Goal: Information Seeking & Learning: Learn about a topic

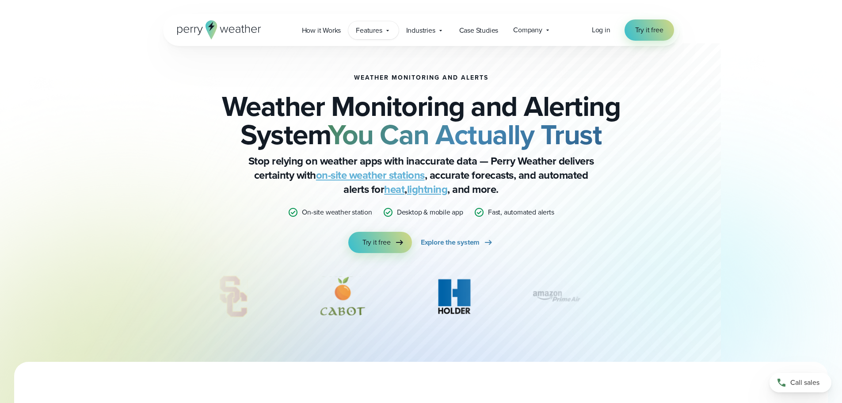
click at [394, 33] on div "Features Explore All Features Explore Perry Weather's on-site weather hardware …" at bounding box center [373, 30] width 50 height 18
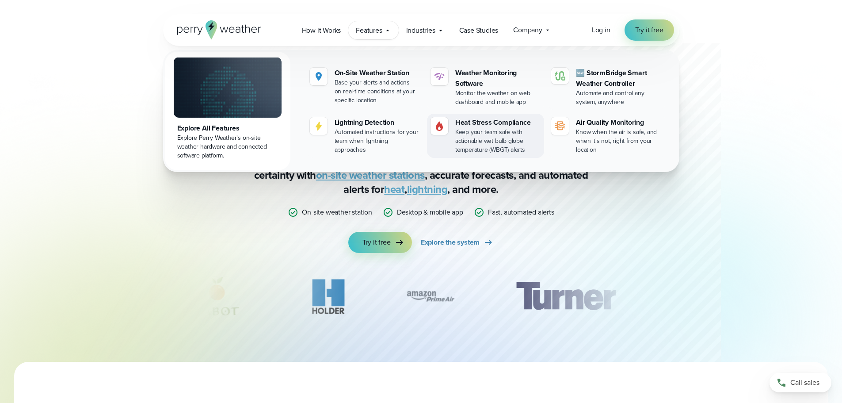
click at [477, 125] on div "Heat Stress Compliance" at bounding box center [497, 122] width 85 height 11
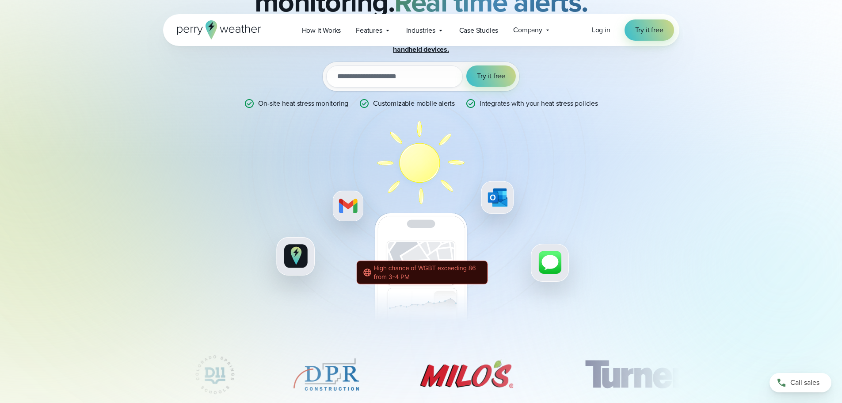
scroll to position [88, 0]
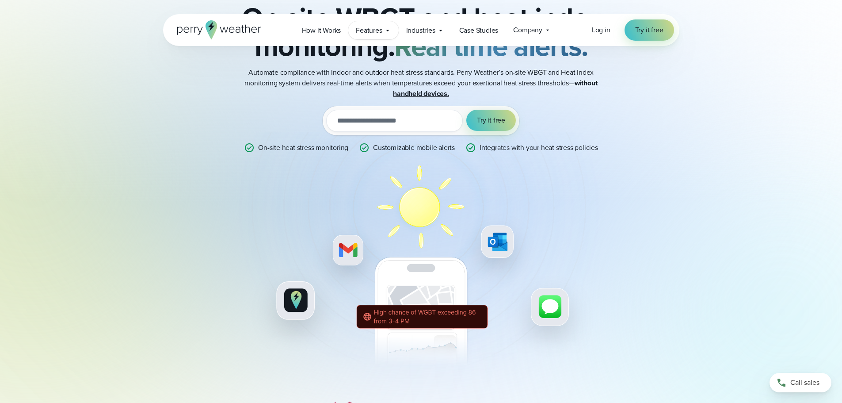
click at [390, 34] on icon at bounding box center [387, 30] width 7 height 7
